Goal: Task Accomplishment & Management: Complete application form

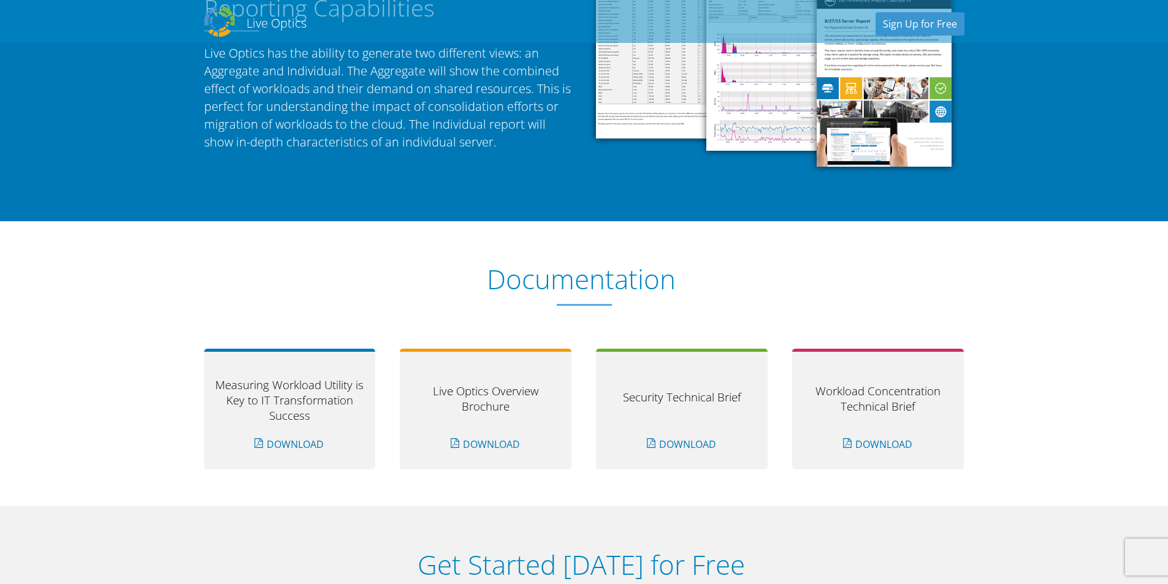
scroll to position [919, 0]
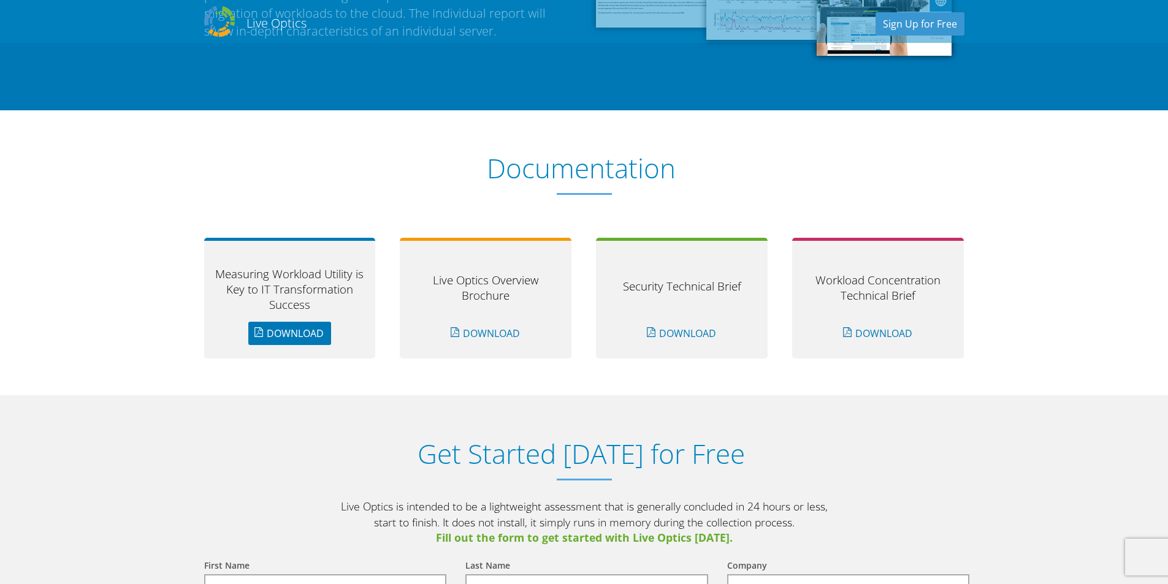
click at [311, 335] on link "Download" at bounding box center [289, 333] width 83 height 23
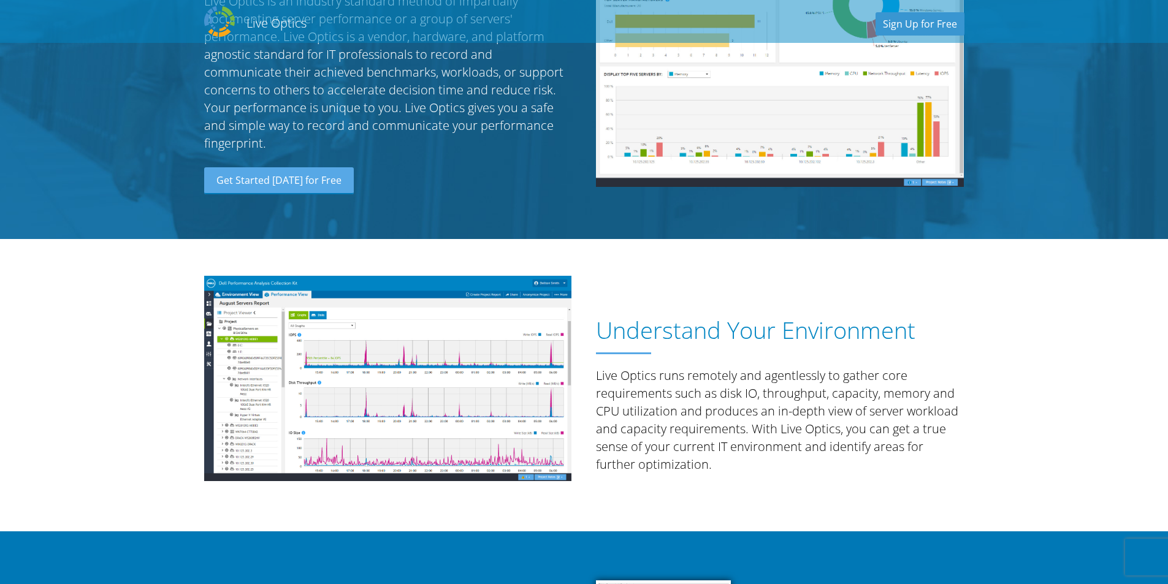
scroll to position [123, 0]
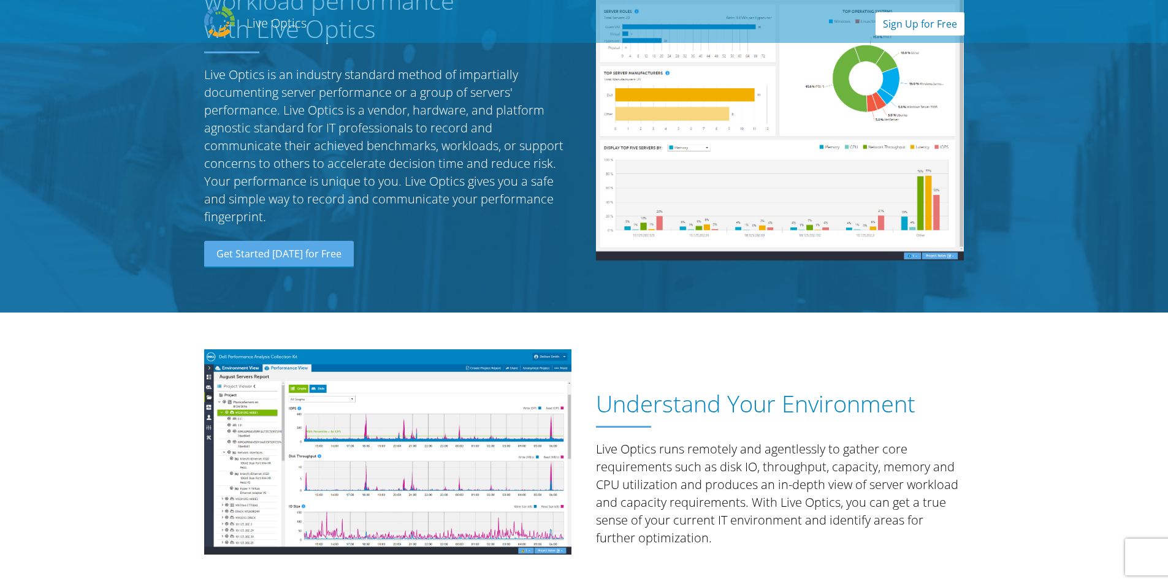
click at [919, 25] on link "Sign Up for Free" at bounding box center [919, 23] width 89 height 23
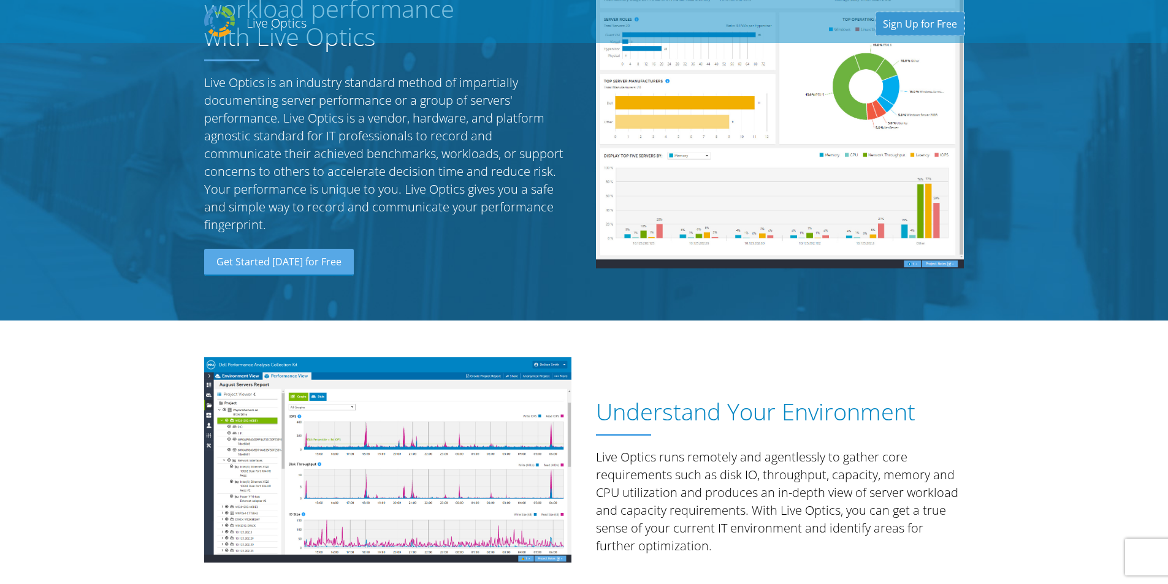
scroll to position [1, 0]
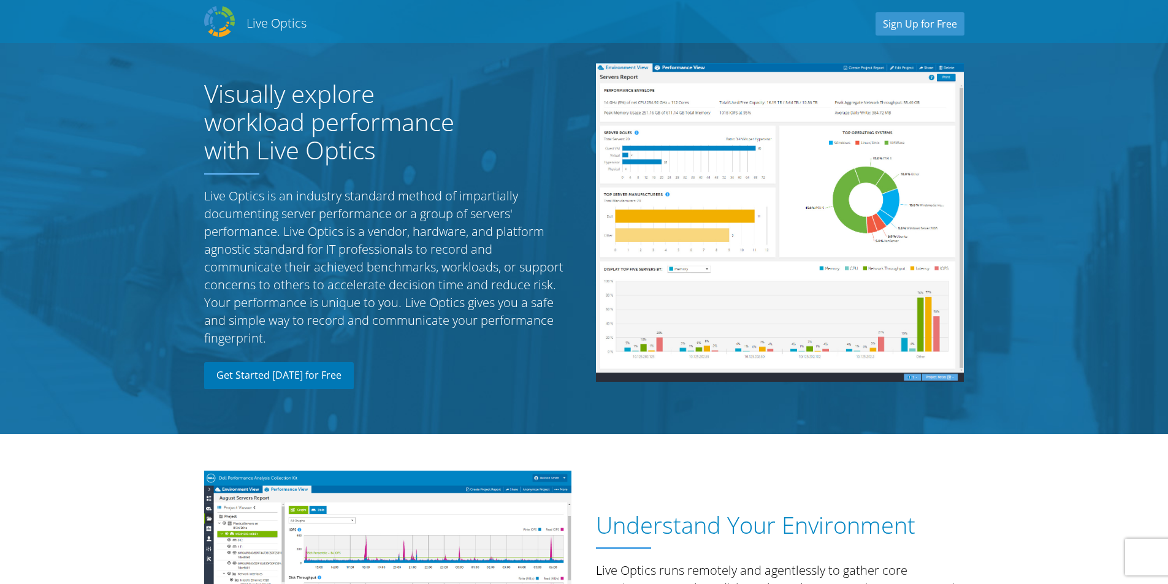
click at [300, 377] on link "Get Started [DATE] for Free" at bounding box center [279, 375] width 150 height 27
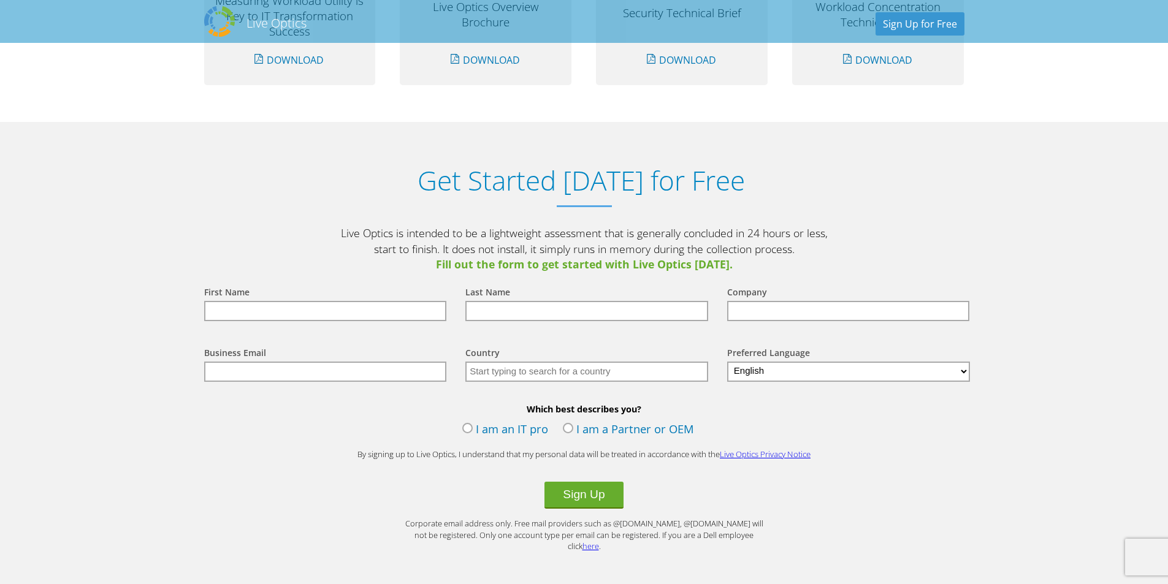
scroll to position [1278, 0]
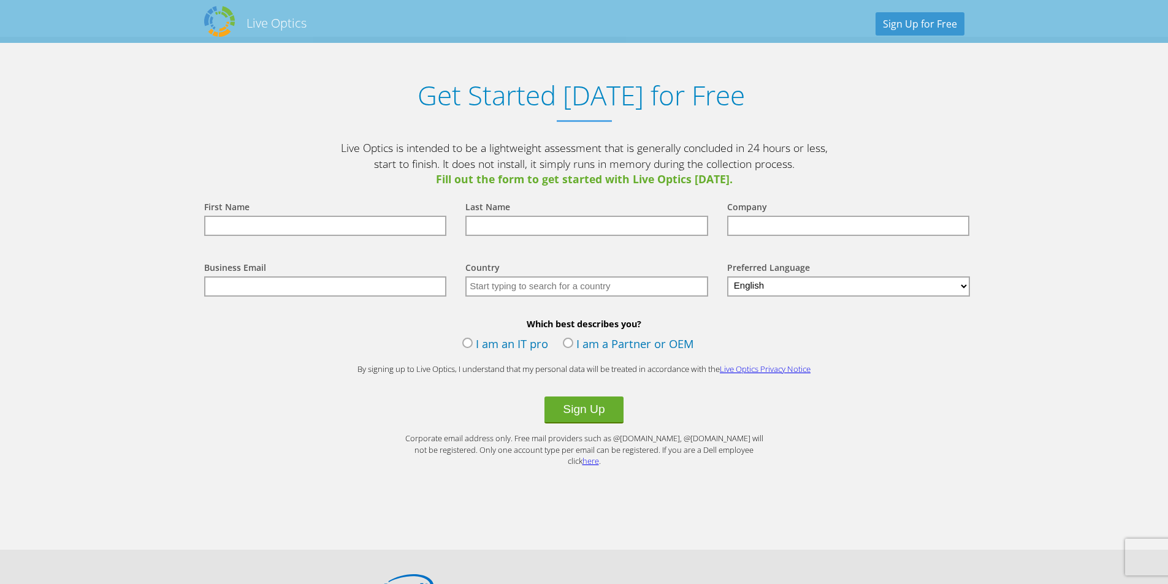
click at [467, 342] on label "I am an IT pro" at bounding box center [505, 345] width 86 height 18
click at [0, 0] on input "I am an IT pro" at bounding box center [0, 0] width 0 height 0
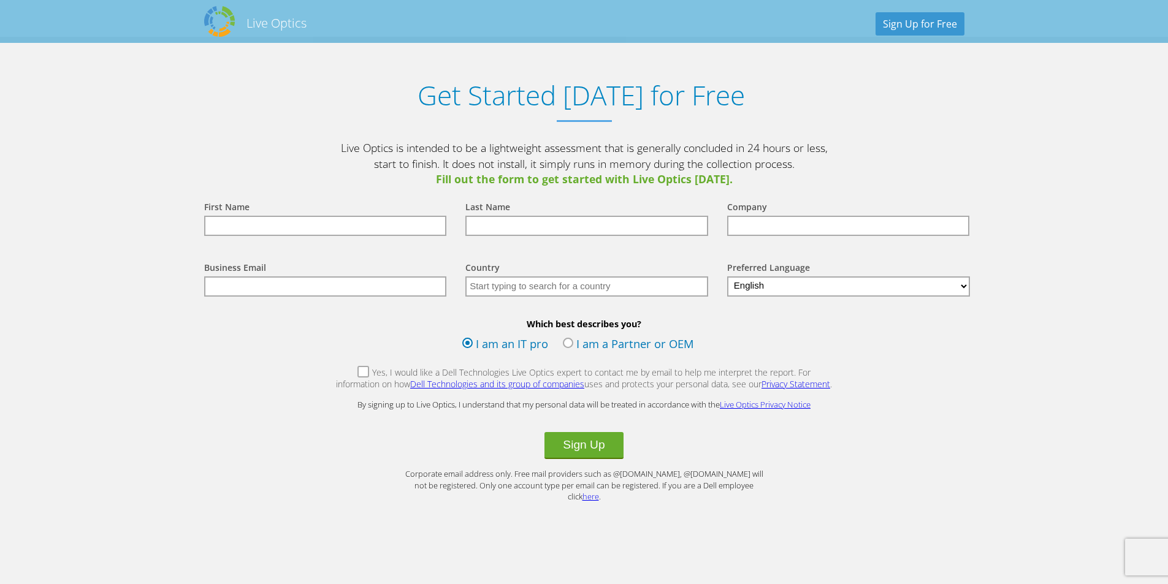
drag, startPoint x: 341, startPoint y: 371, endPoint x: 357, endPoint y: 378, distance: 18.1
click at [341, 371] on label "Yes, I would like a Dell Technologies Live Optics expert to contact me by email…" at bounding box center [584, 380] width 498 height 26
click at [0, 0] on input "Yes, I would like a Dell Technologies Live Optics expert to contact me by email…" at bounding box center [0, 0] width 0 height 0
click at [598, 445] on button "Sign Up" at bounding box center [583, 445] width 78 height 27
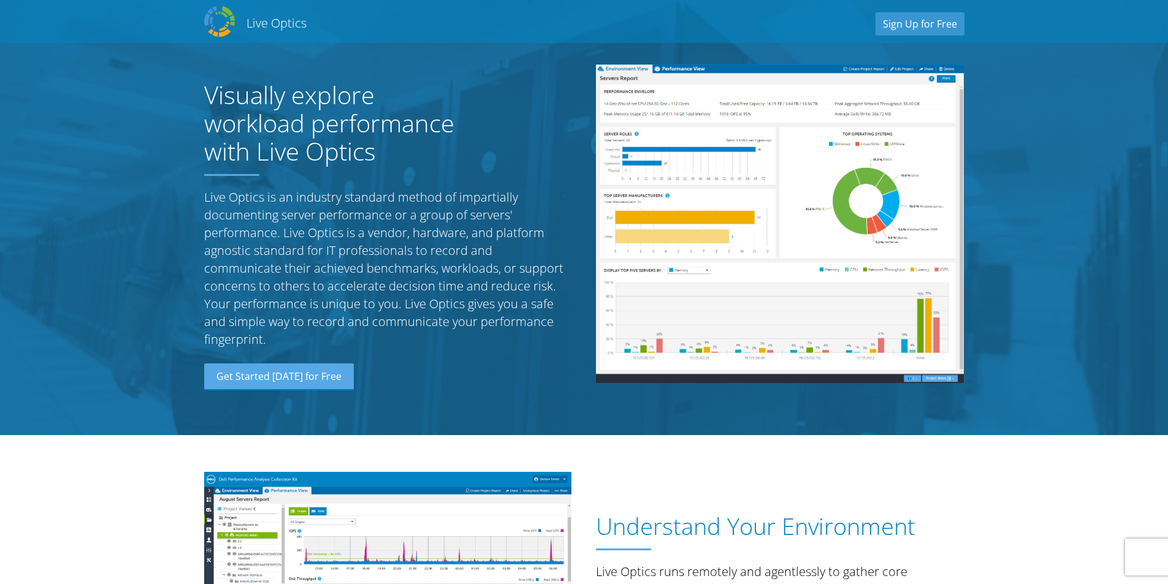
click at [261, 23] on h2 "Live Optics" at bounding box center [276, 23] width 60 height 17
